Goal: Navigation & Orientation: Find specific page/section

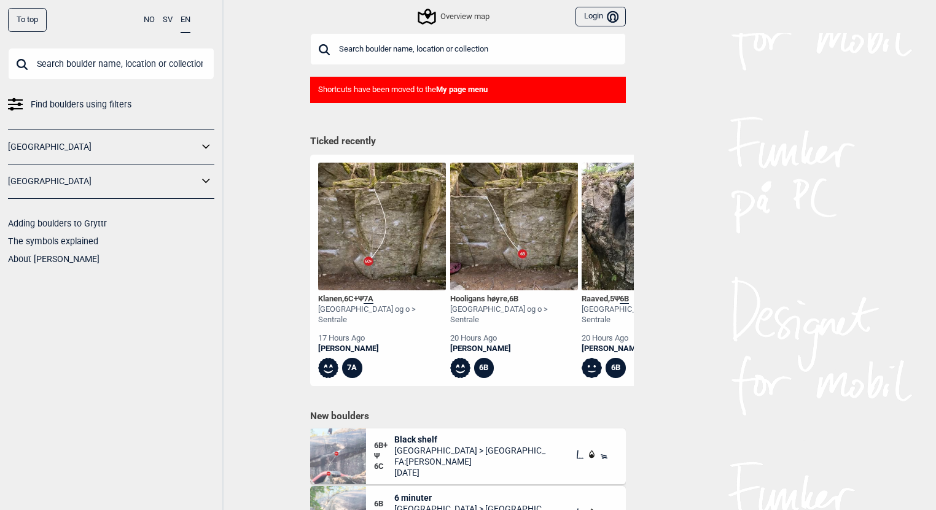
click at [198, 140] on link "[GEOGRAPHIC_DATA]" at bounding box center [103, 147] width 190 height 18
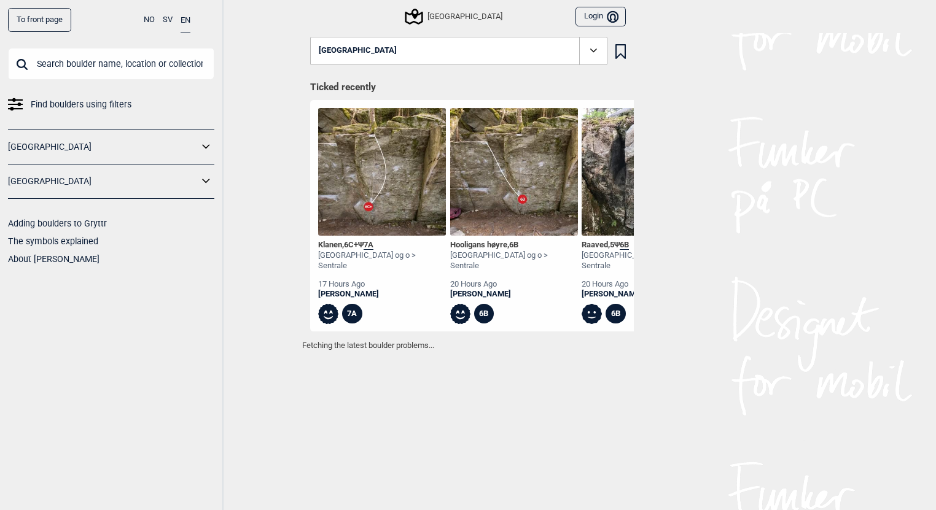
click at [206, 143] on icon at bounding box center [206, 147] width 16 height 18
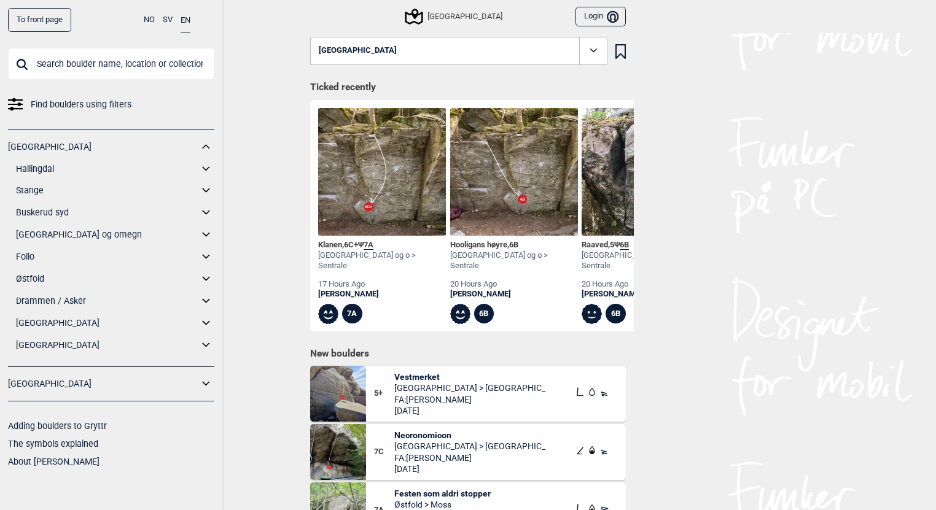
click at [61, 279] on link "Østfold" at bounding box center [107, 279] width 182 height 18
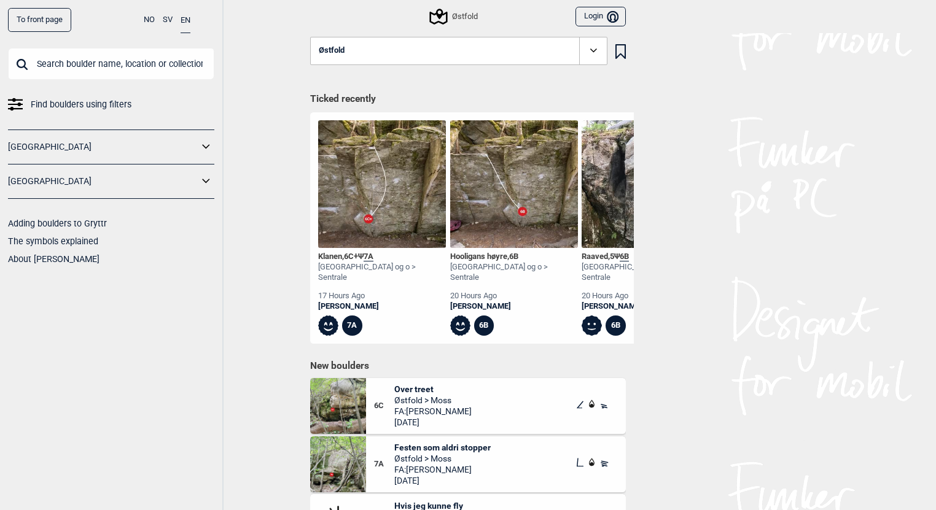
click at [201, 146] on icon at bounding box center [206, 147] width 16 height 18
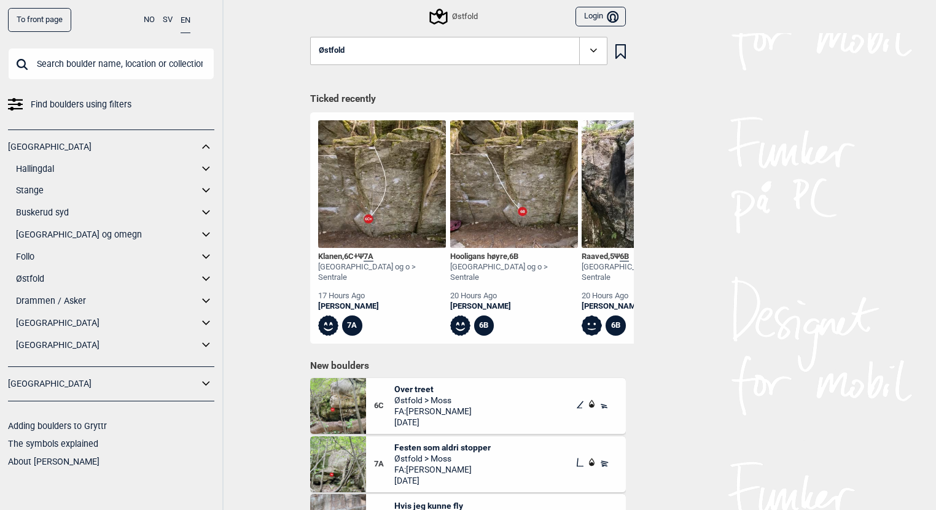
click at [204, 280] on icon at bounding box center [206, 279] width 16 height 18
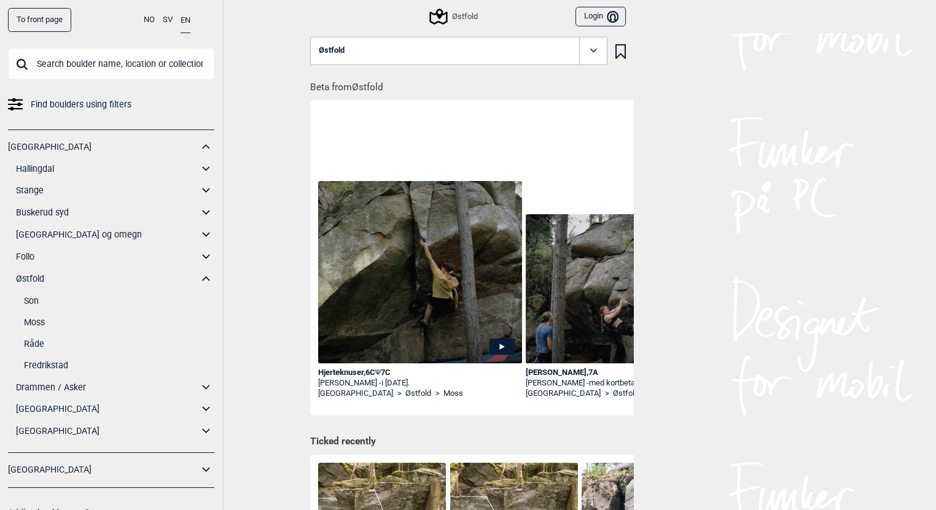
click at [37, 321] on link "Moss" at bounding box center [119, 323] width 190 height 18
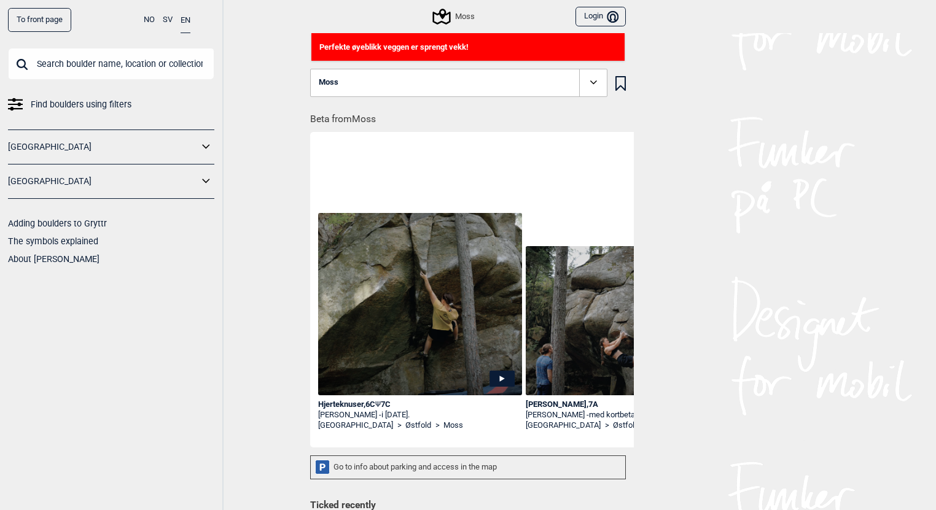
click at [199, 144] on icon at bounding box center [206, 147] width 16 height 18
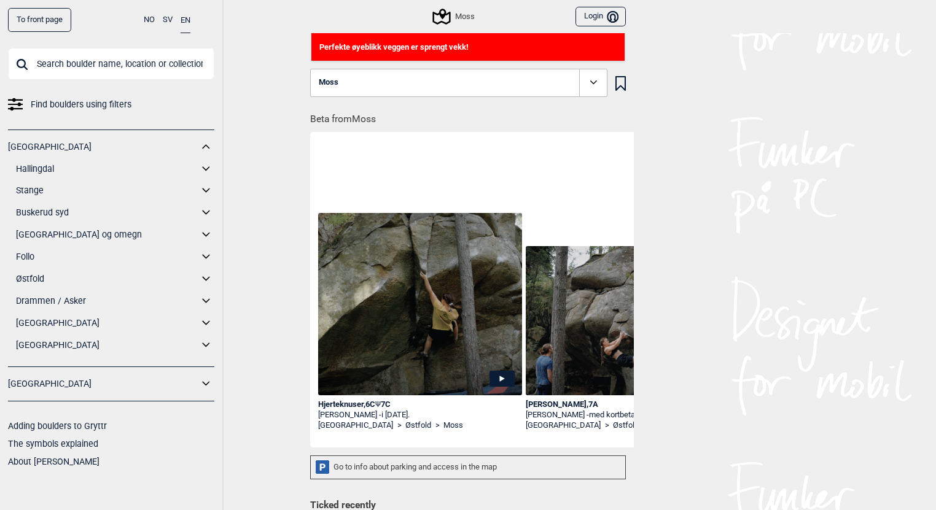
click at [206, 278] on icon at bounding box center [206, 279] width 16 height 18
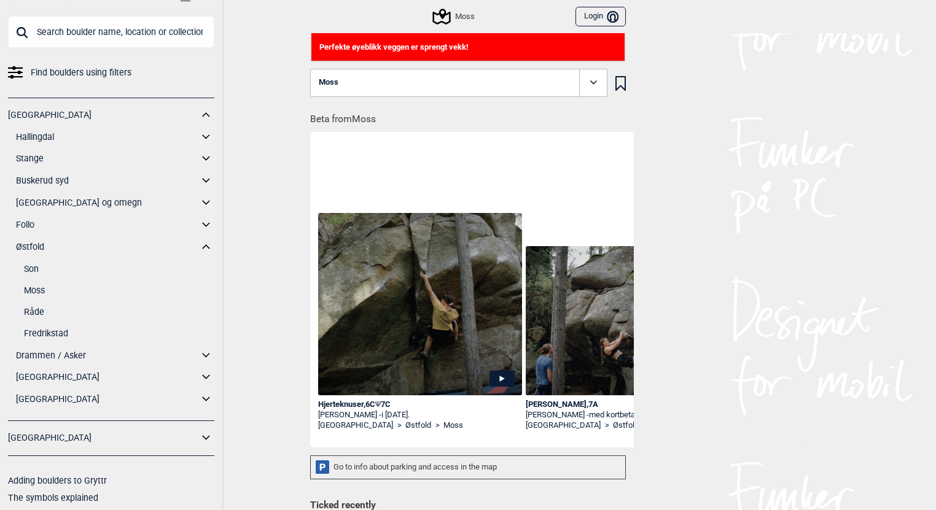
scroll to position [49, 0]
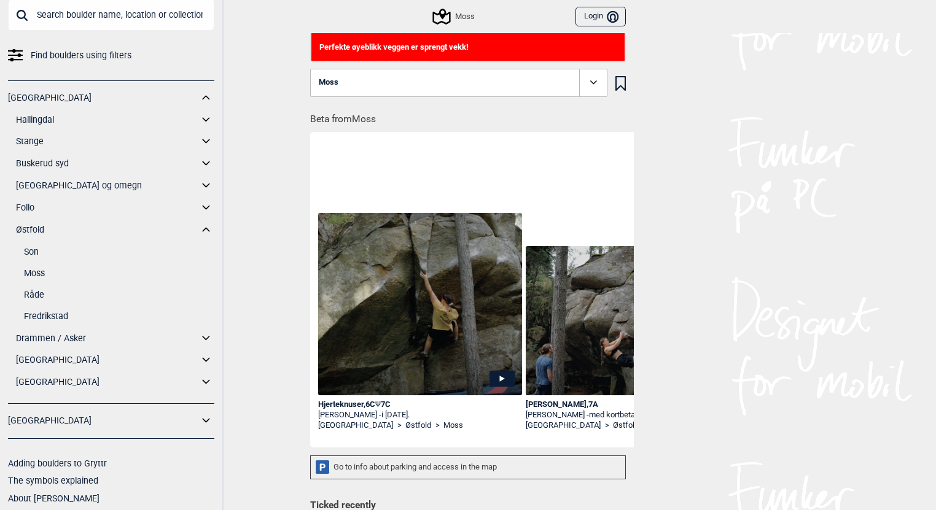
click at [34, 294] on link "Råde" at bounding box center [119, 295] width 190 height 18
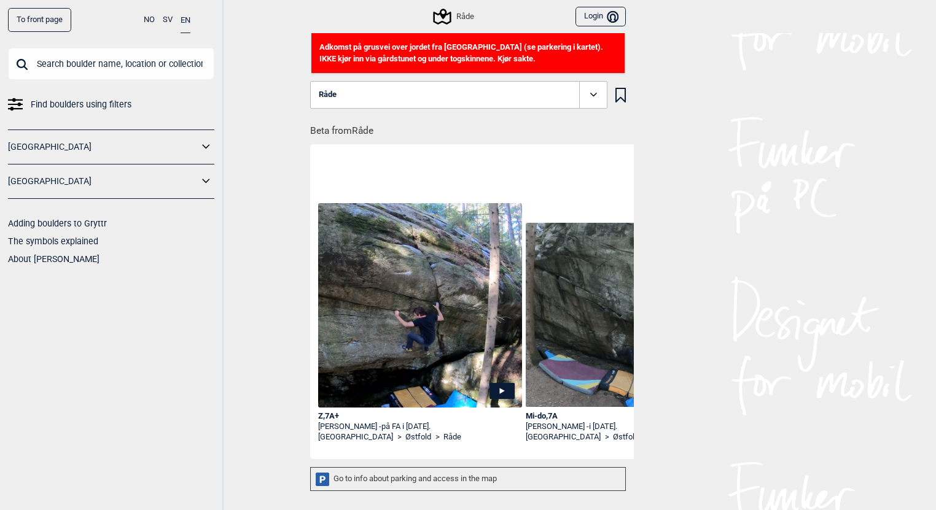
click at [474, 96] on button "Råde" at bounding box center [458, 95] width 297 height 28
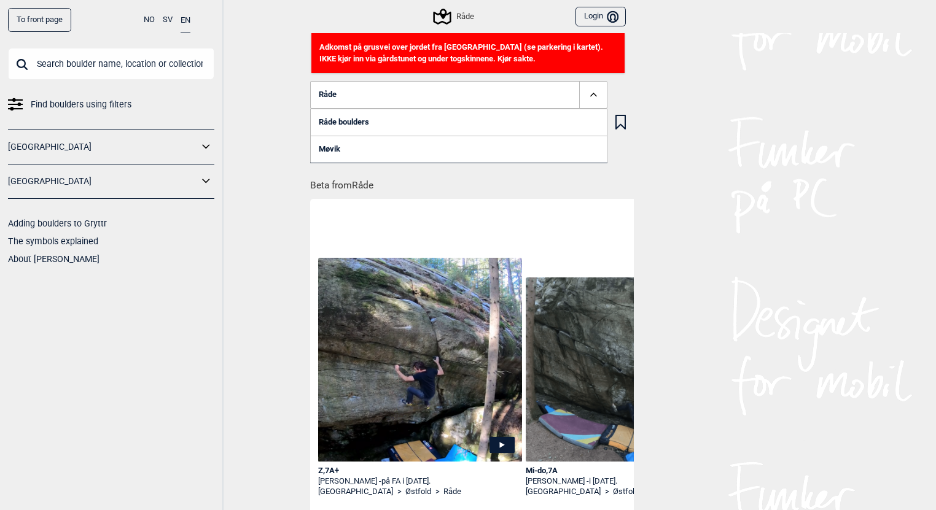
click at [322, 150] on link "Møvik" at bounding box center [458, 149] width 297 height 27
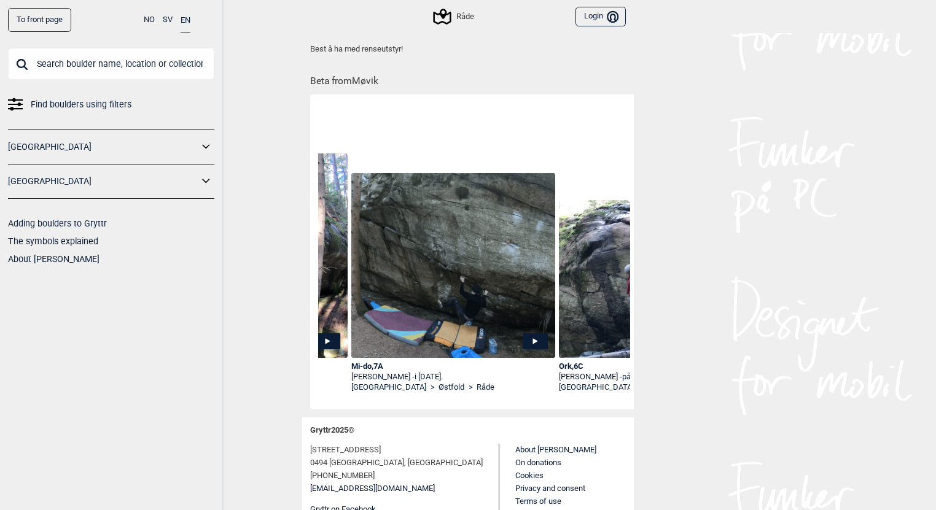
scroll to position [0, 209]
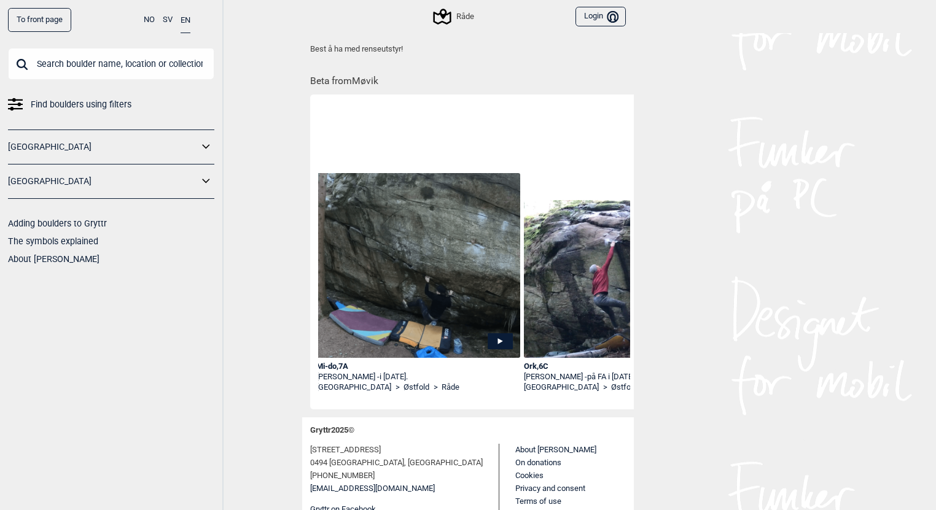
click at [492, 335] on icon at bounding box center [500, 341] width 25 height 16
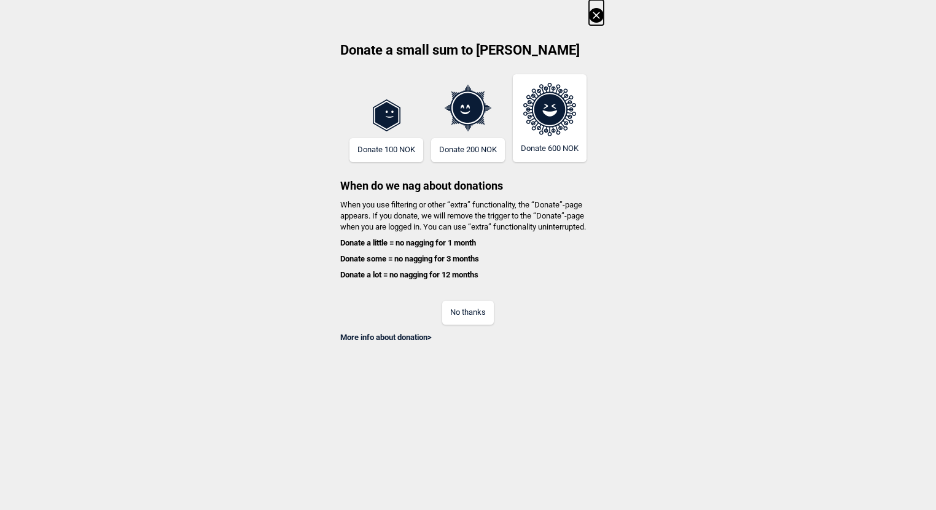
click at [467, 316] on button "No thanks" at bounding box center [468, 313] width 52 height 24
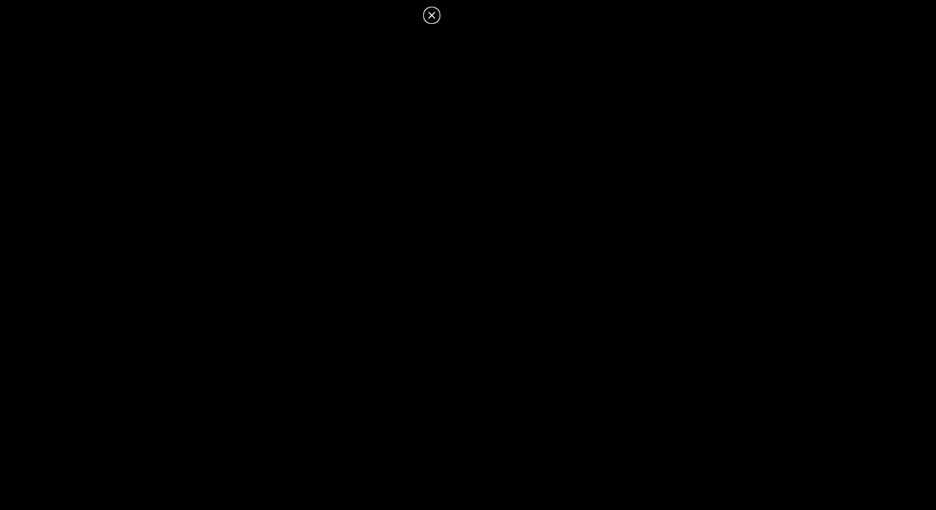
click at [434, 15] on icon at bounding box center [431, 15] width 15 height 15
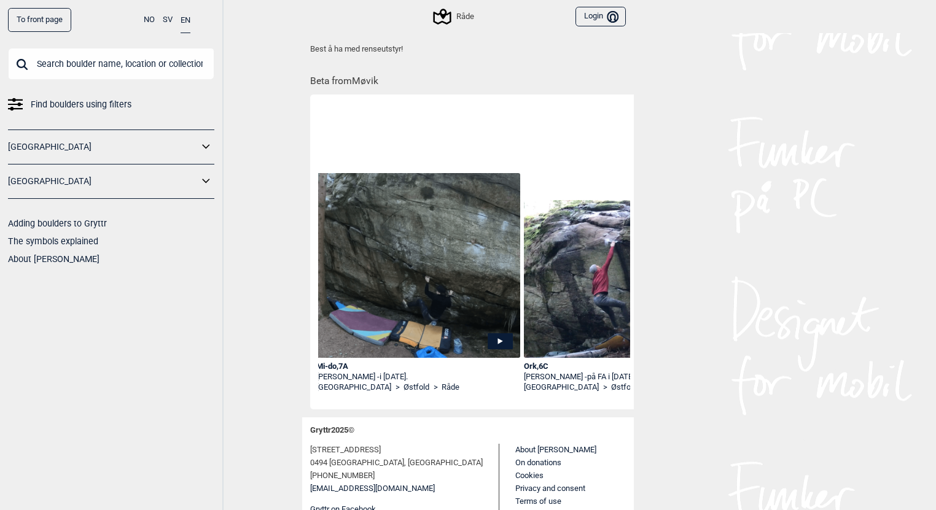
click at [499, 338] on icon at bounding box center [500, 341] width 25 height 16
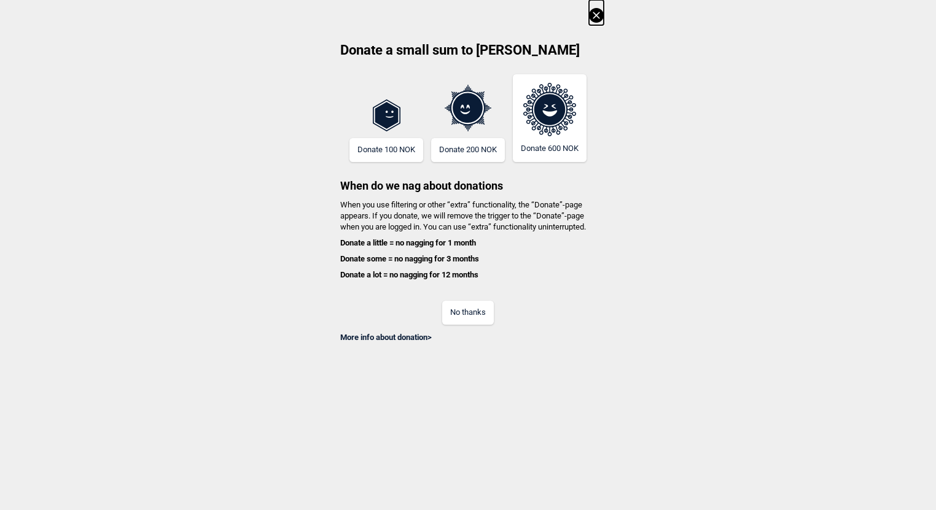
click at [421, 339] on link "More info about donation >" at bounding box center [385, 337] width 91 height 9
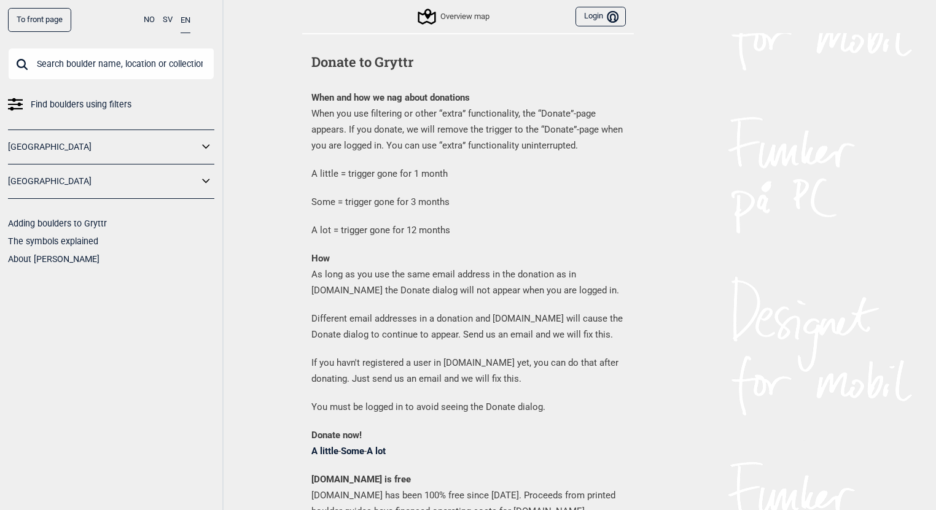
click at [459, 16] on div "Overview map" at bounding box center [454, 16] width 70 height 15
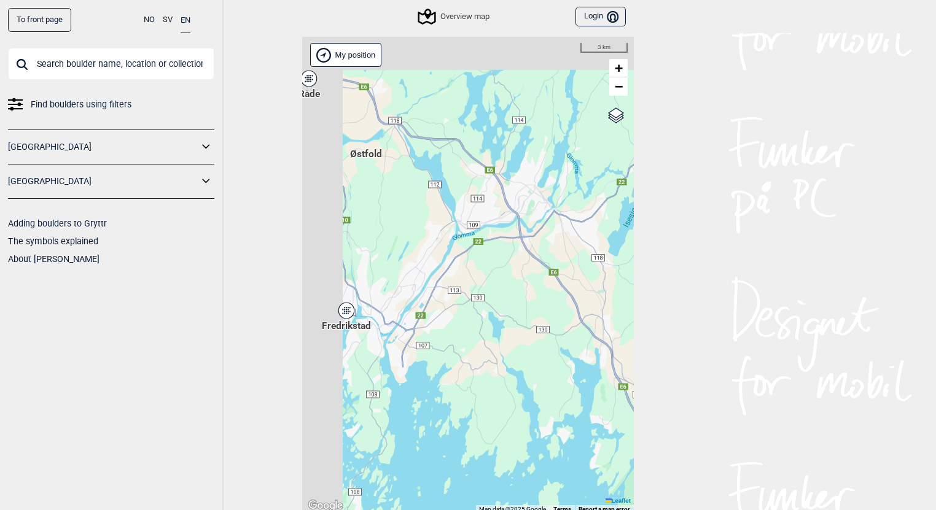
drag, startPoint x: 401, startPoint y: 221, endPoint x: 642, endPoint y: 322, distance: 261.7
click at [642, 322] on div "To front page NO SV EN Find boulders using filters [GEOGRAPHIC_DATA] [GEOGRAPHI…" at bounding box center [468, 255] width 936 height 510
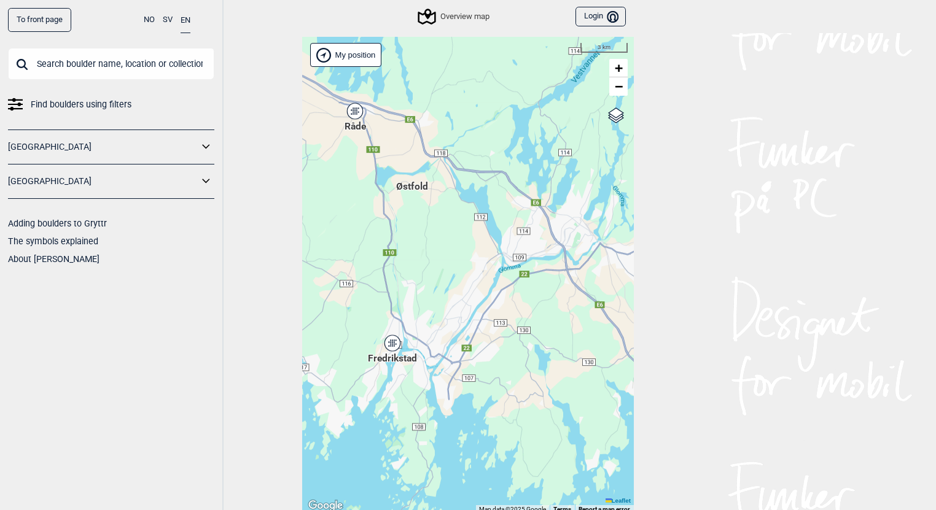
click at [350, 111] on icon at bounding box center [354, 111] width 15 height 16
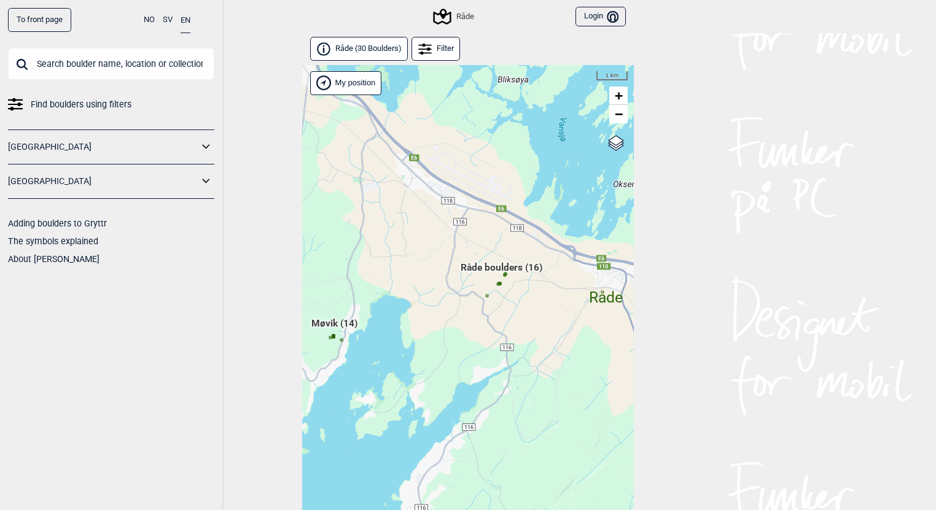
click at [330, 322] on span "Møvik (14)" at bounding box center [334, 328] width 46 height 23
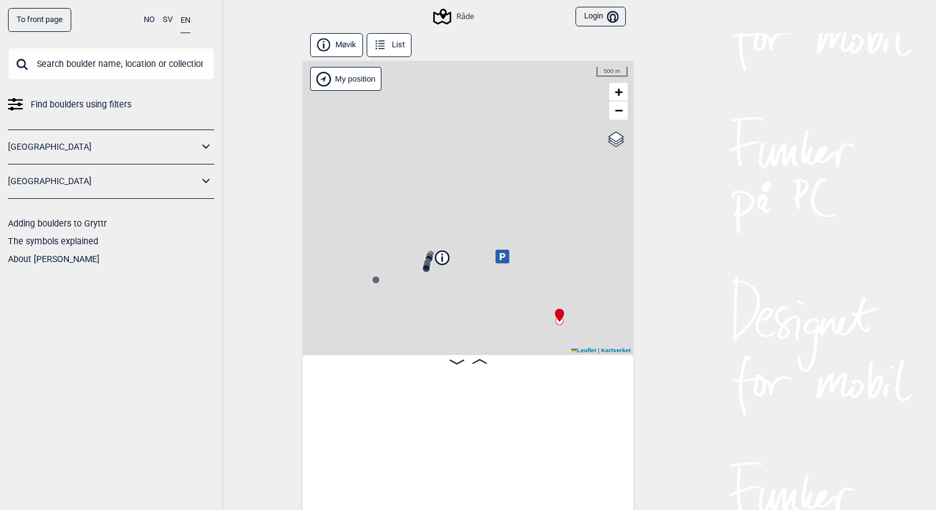
scroll to position [0, 96]
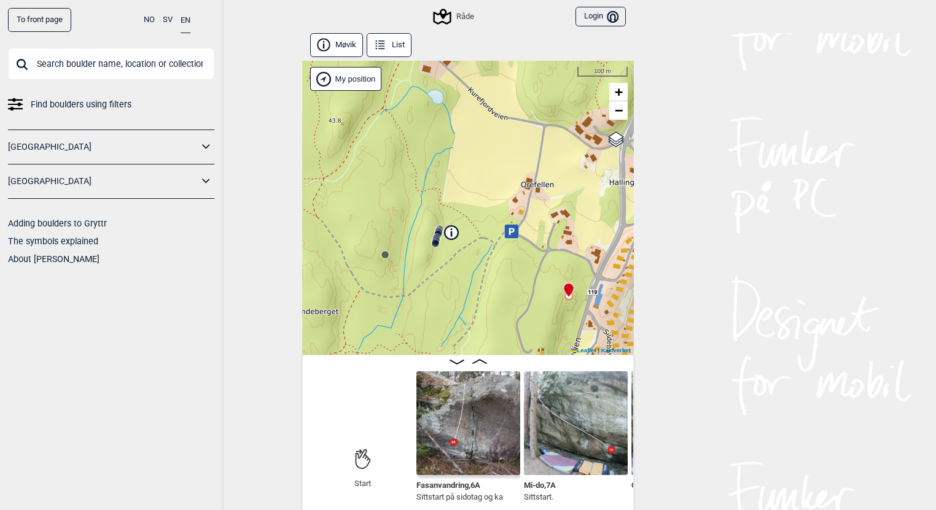
drag, startPoint x: 491, startPoint y: 310, endPoint x: 501, endPoint y: 283, distance: 28.7
click at [501, 283] on div "Råde My position 100 m + − Kartverket OpenStreetMap Google satellite Leaflet | …" at bounding box center [468, 208] width 332 height 294
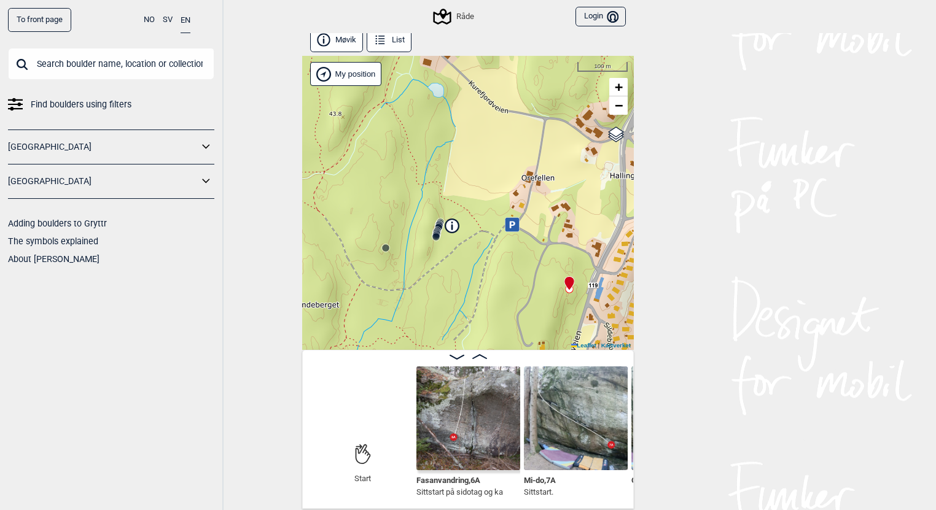
scroll to position [6, 0]
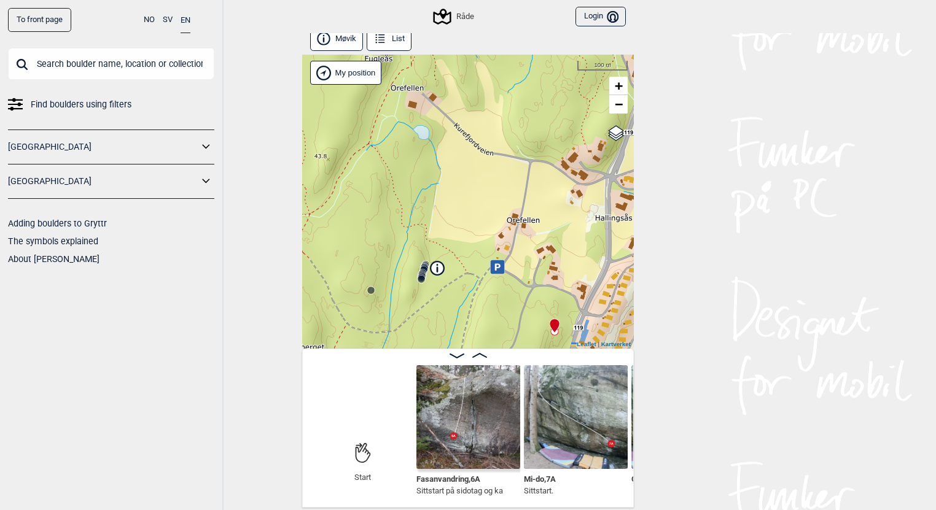
drag, startPoint x: 440, startPoint y: 305, endPoint x: 458, endPoint y: 265, distance: 43.4
click at [458, 265] on div "Råde My position 100 m + − Kartverket OpenStreetMap Google satellite Leaflet | …" at bounding box center [468, 202] width 332 height 294
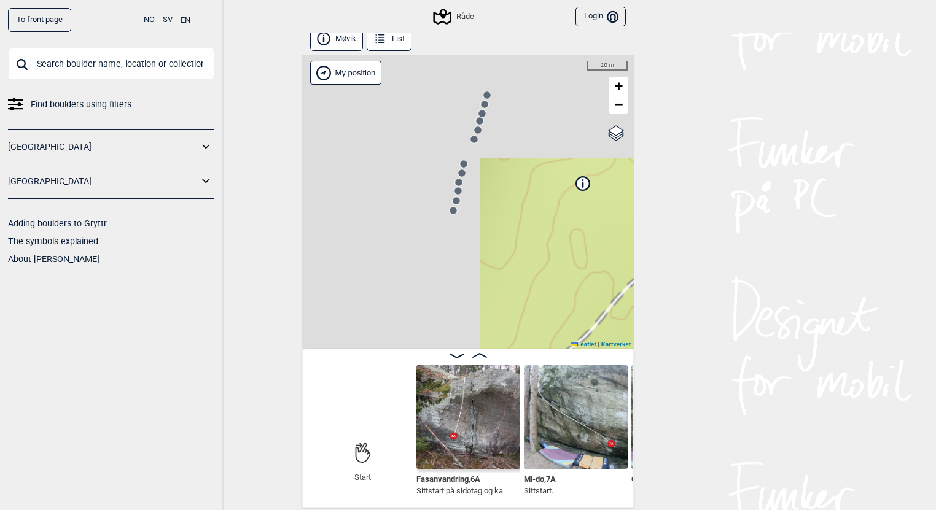
drag, startPoint x: 475, startPoint y: 238, endPoint x: 651, endPoint y: 339, distance: 203.0
click at [658, 359] on div "To front page NO SV EN Find boulders using filters [GEOGRAPHIC_DATA] [GEOGRAPHI…" at bounding box center [468, 249] width 936 height 510
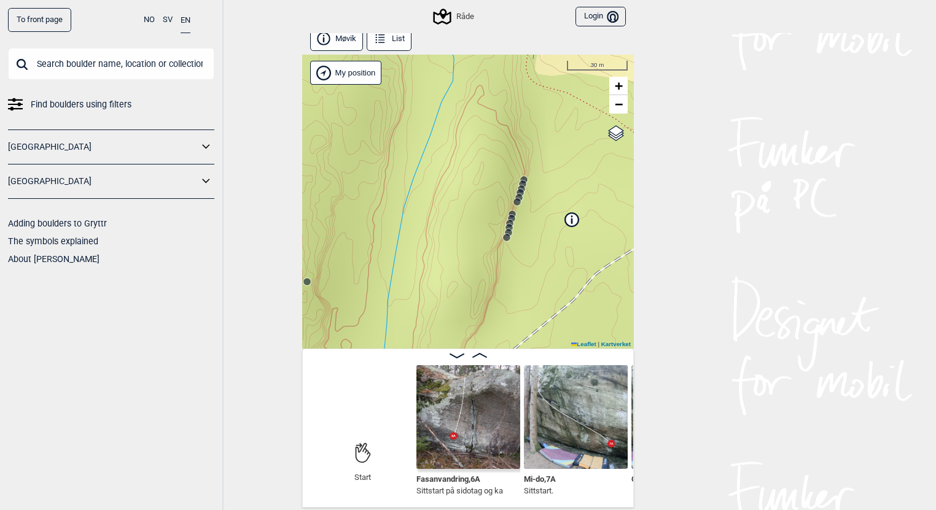
drag, startPoint x: 593, startPoint y: 252, endPoint x: 572, endPoint y: 257, distance: 22.2
click at [572, 253] on div "Råde My position 30 m + − Kartverket OpenStreetMap Google satellite Leaflet | K…" at bounding box center [468, 202] width 332 height 294
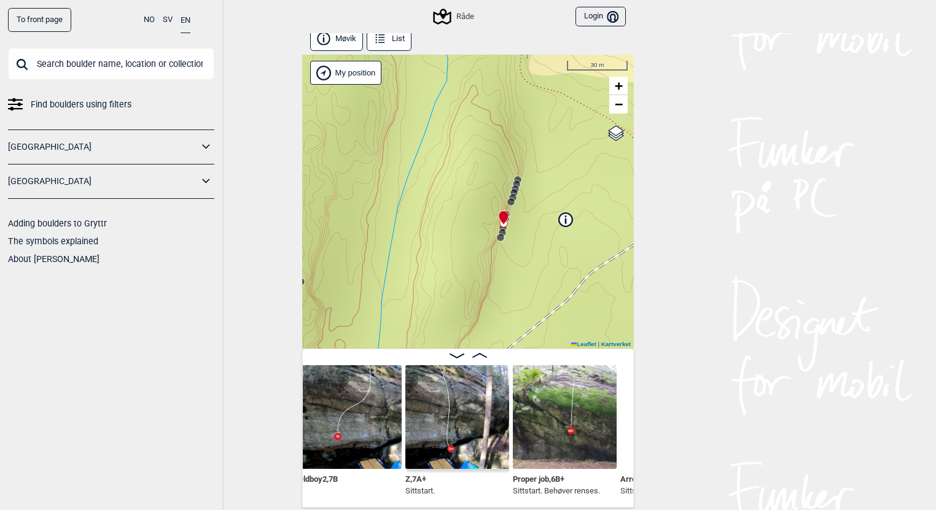
scroll to position [0, 545]
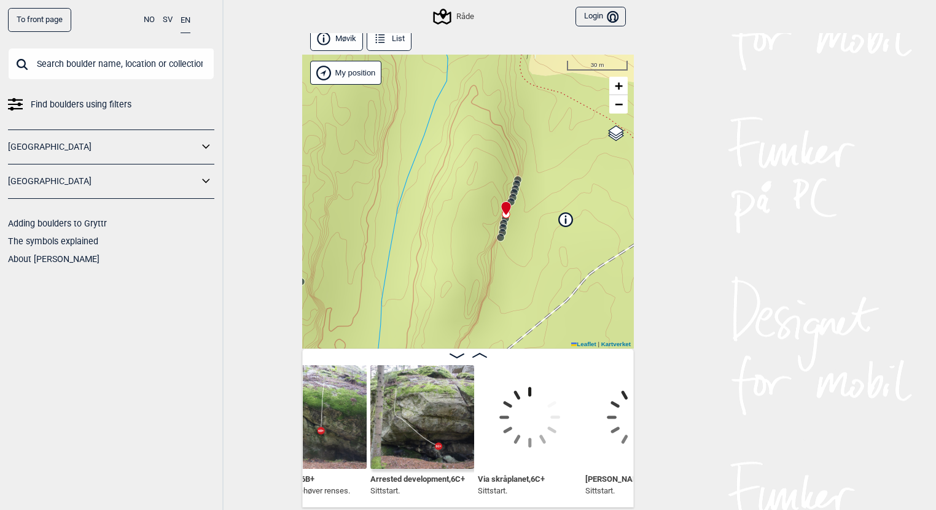
scroll to position [0, 817]
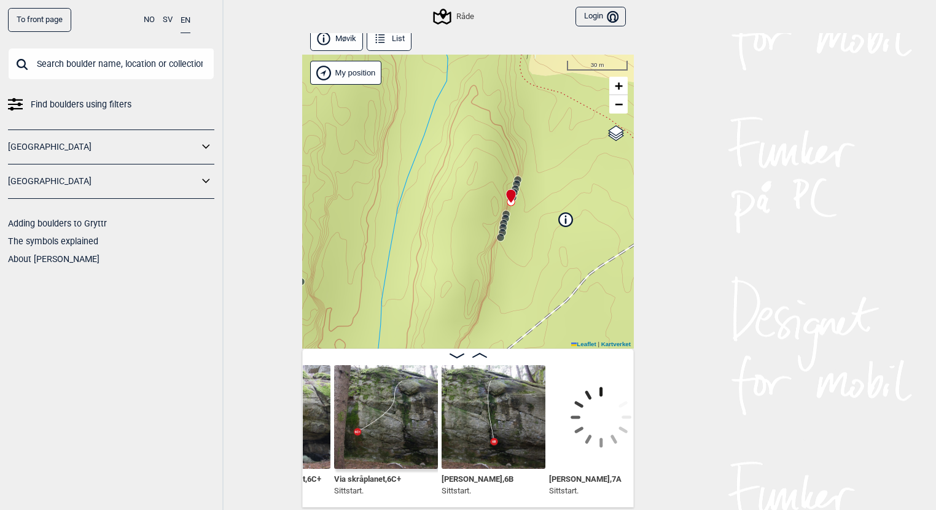
scroll to position [0, 942]
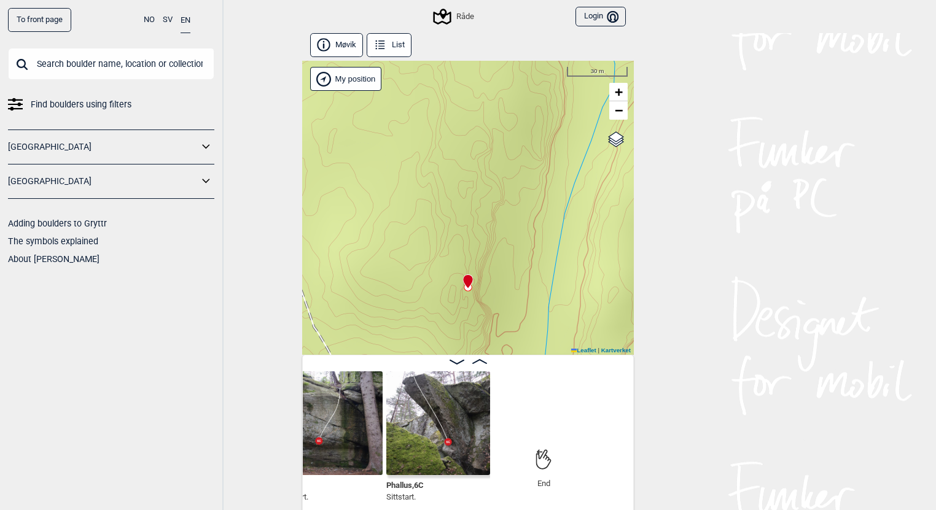
click at [348, 37] on button "Møvik" at bounding box center [336, 45] width 53 height 24
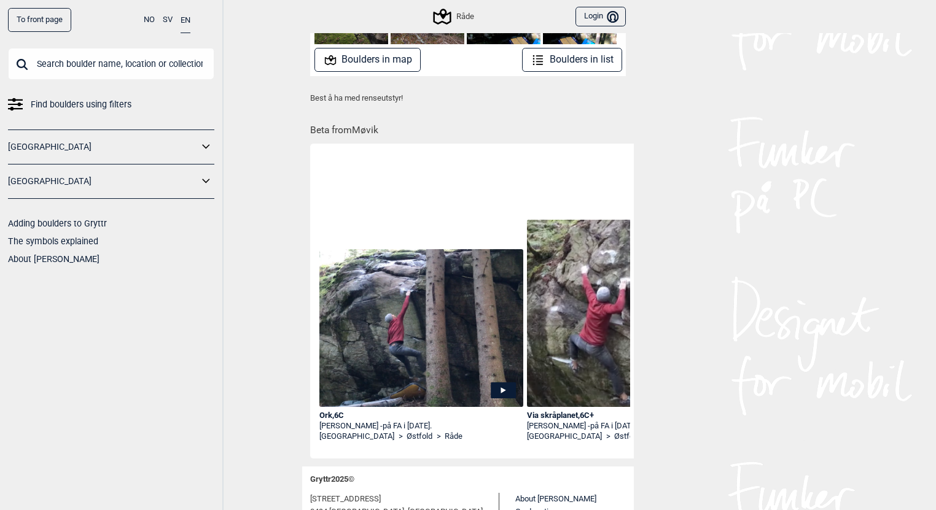
scroll to position [0, 413]
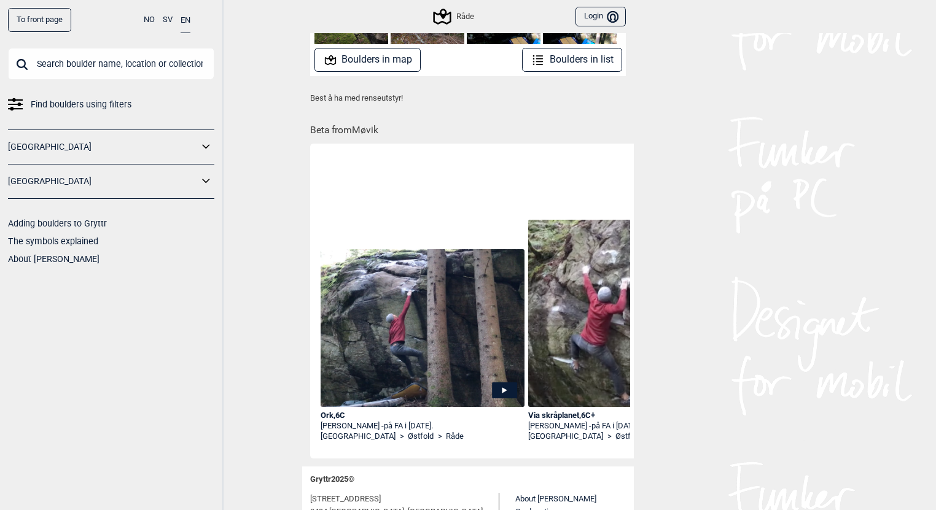
click at [500, 387] on icon at bounding box center [504, 390] width 25 height 16
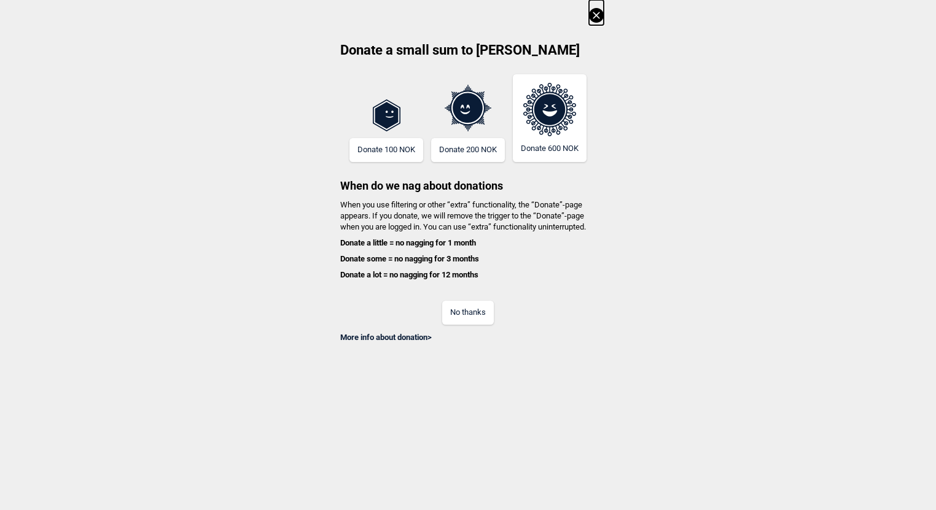
click at [484, 308] on button "No thanks" at bounding box center [468, 313] width 52 height 24
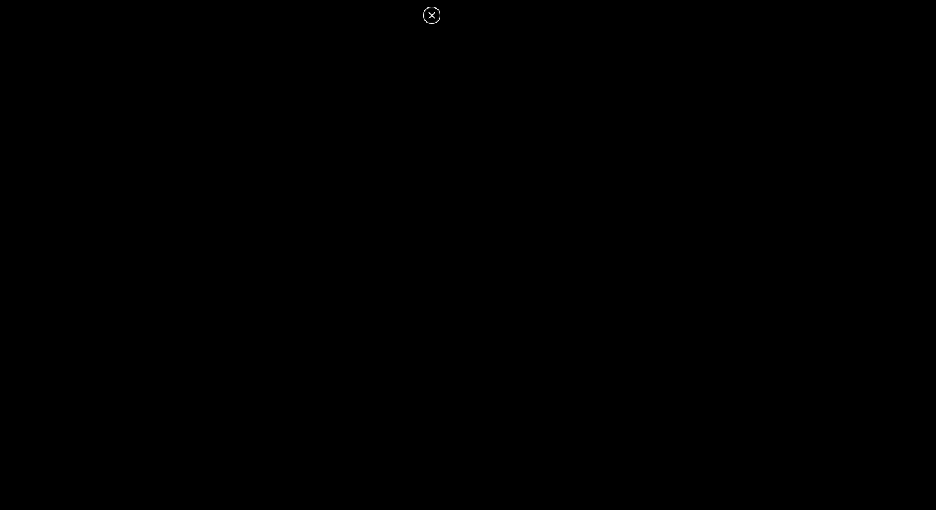
click at [432, 13] on icon at bounding box center [431, 15] width 15 height 15
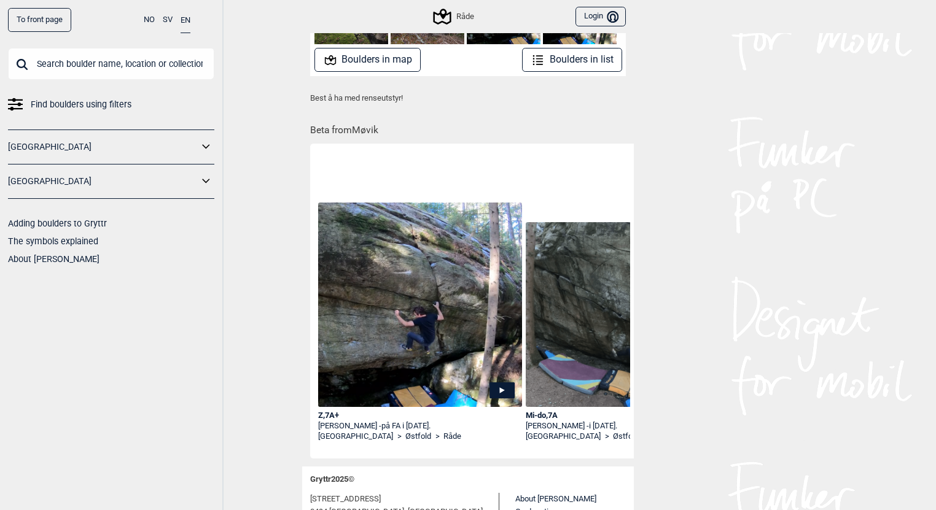
scroll to position [0, 187]
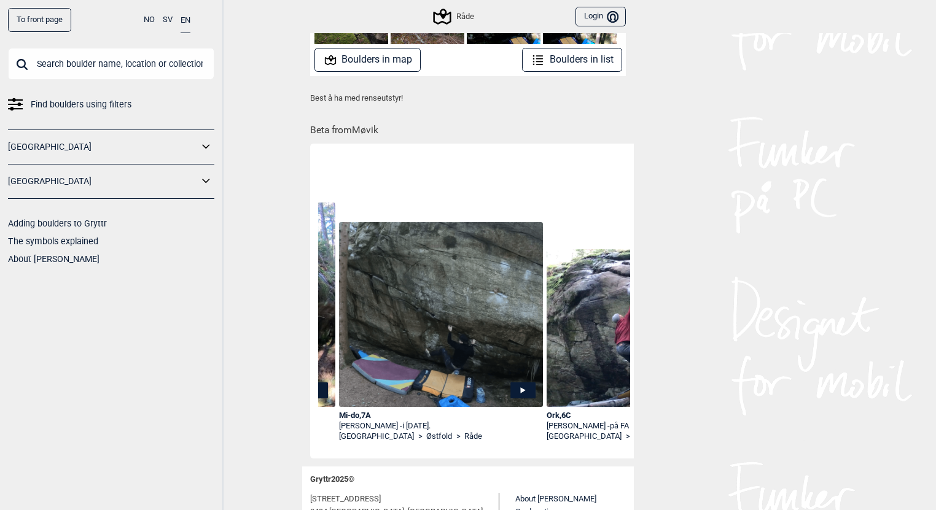
click at [524, 389] on icon at bounding box center [522, 390] width 5 height 6
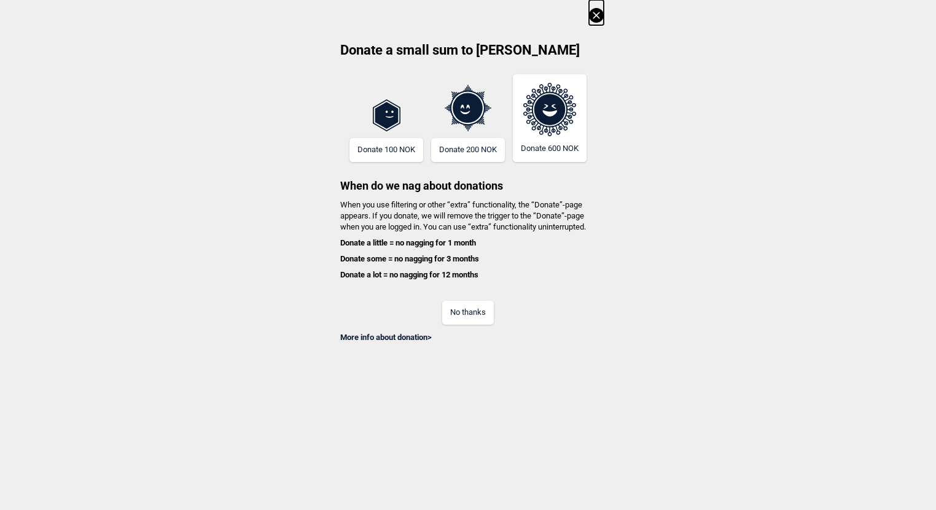
click at [469, 313] on button "No thanks" at bounding box center [468, 313] width 52 height 24
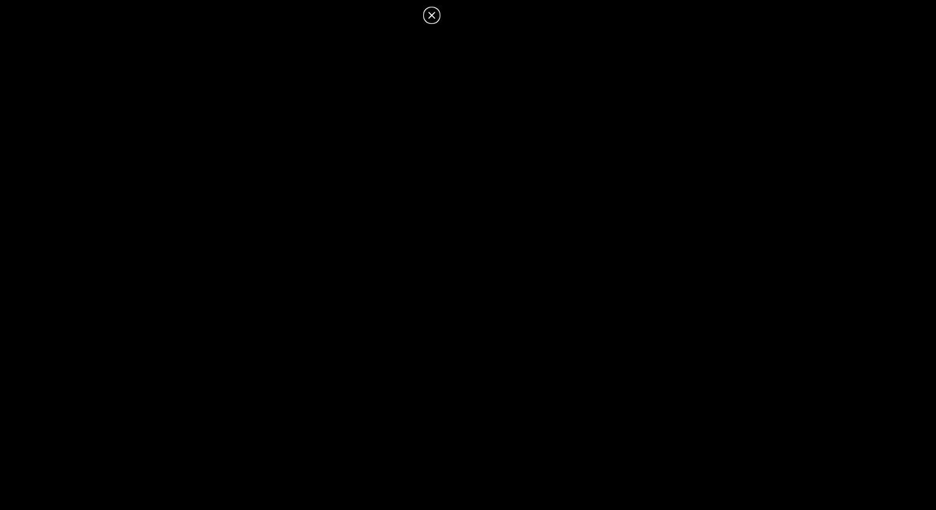
click at [432, 11] on icon at bounding box center [431, 15] width 15 height 15
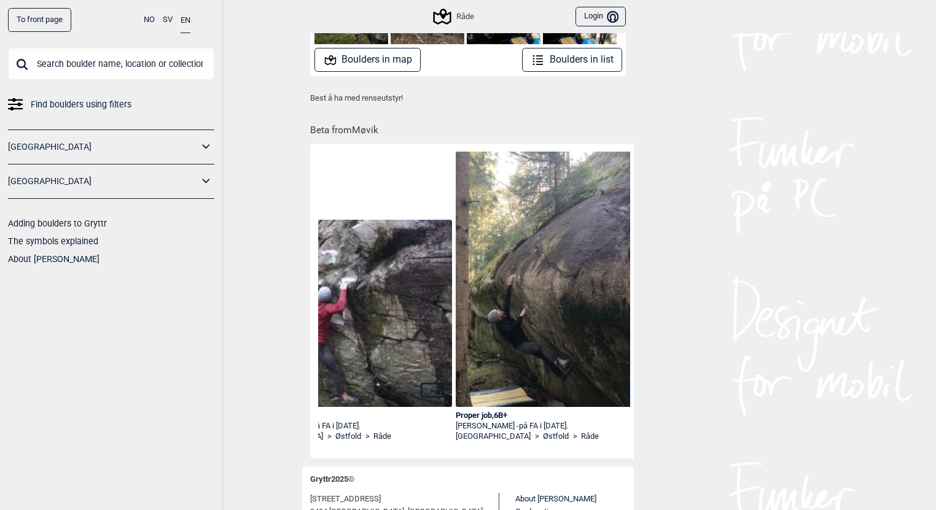
scroll to position [0, 726]
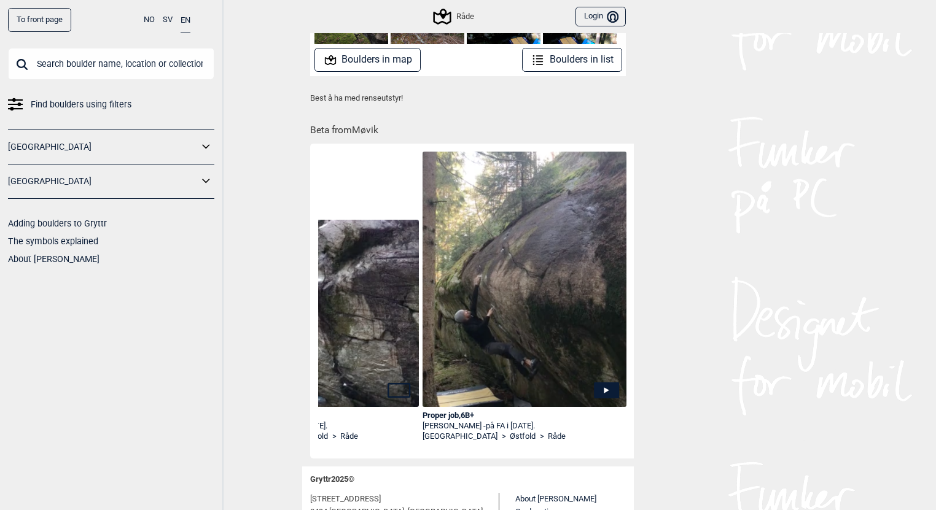
click at [607, 387] on icon at bounding box center [606, 390] width 25 height 16
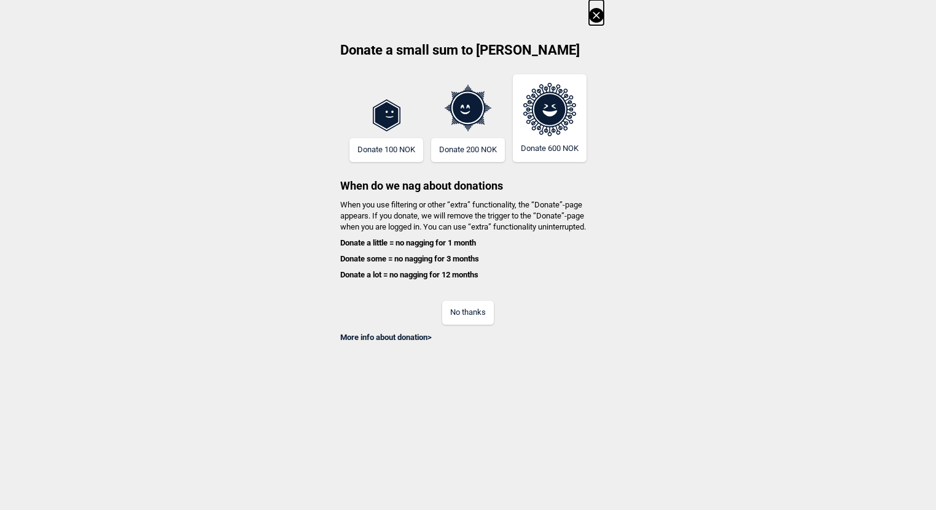
click at [476, 311] on button "No thanks" at bounding box center [468, 313] width 52 height 24
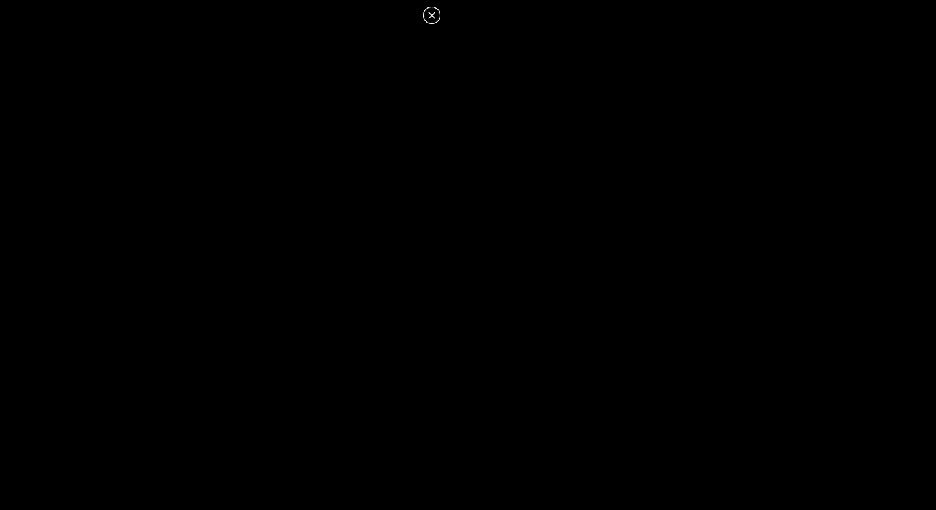
click at [430, 15] on icon at bounding box center [431, 15] width 15 height 15
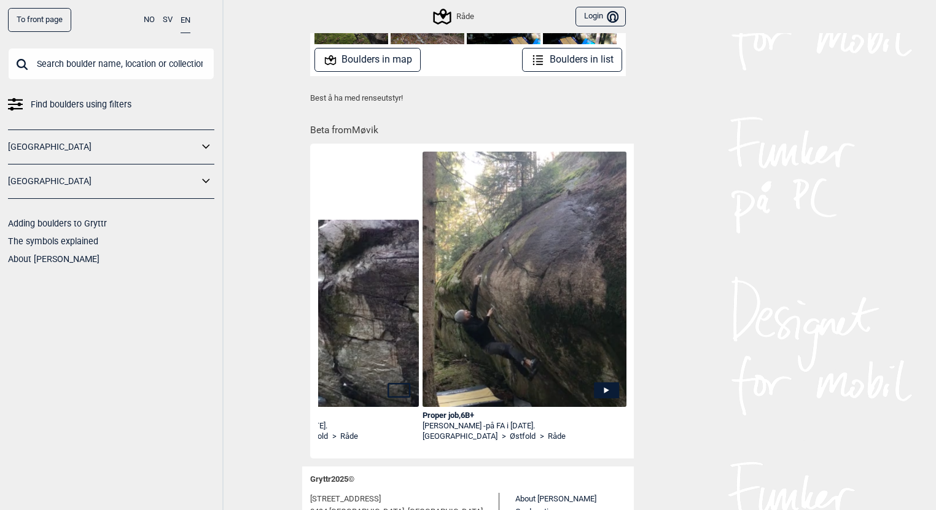
click at [599, 388] on icon at bounding box center [606, 390] width 25 height 16
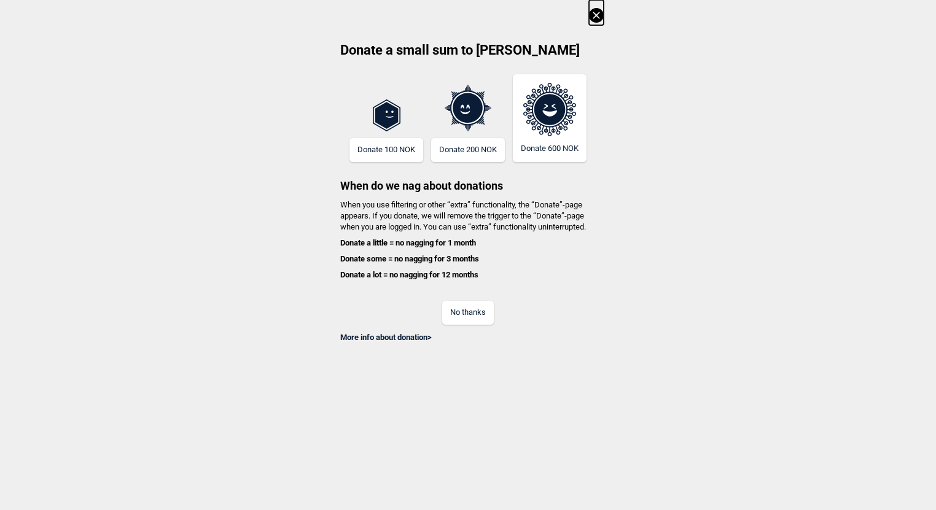
click at [473, 314] on button "No thanks" at bounding box center [468, 313] width 52 height 24
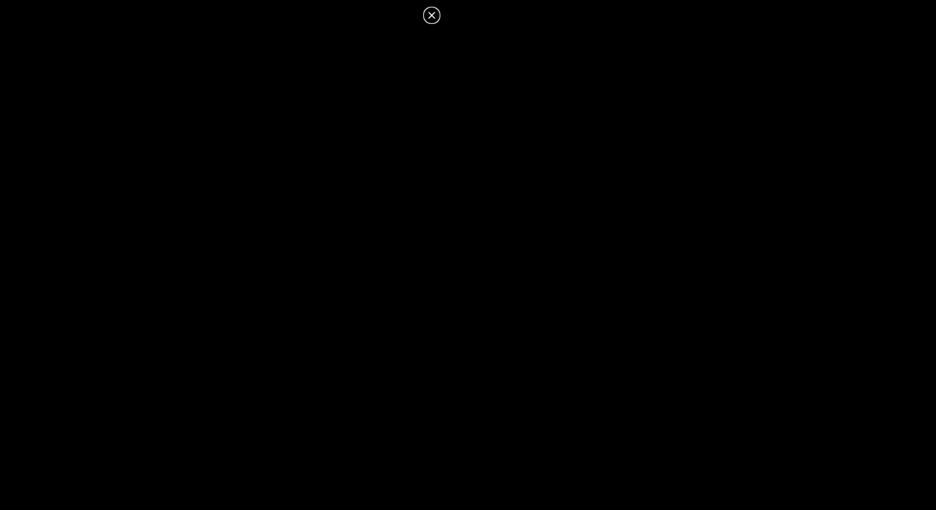
click at [432, 13] on icon at bounding box center [431, 15] width 15 height 15
